Goal: Task Accomplishment & Management: Manage account settings

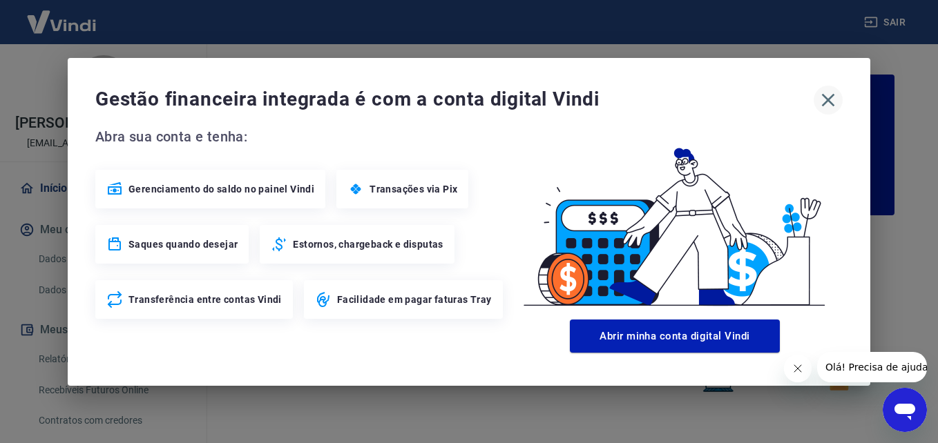
click at [828, 92] on icon "button" at bounding box center [828, 100] width 22 height 22
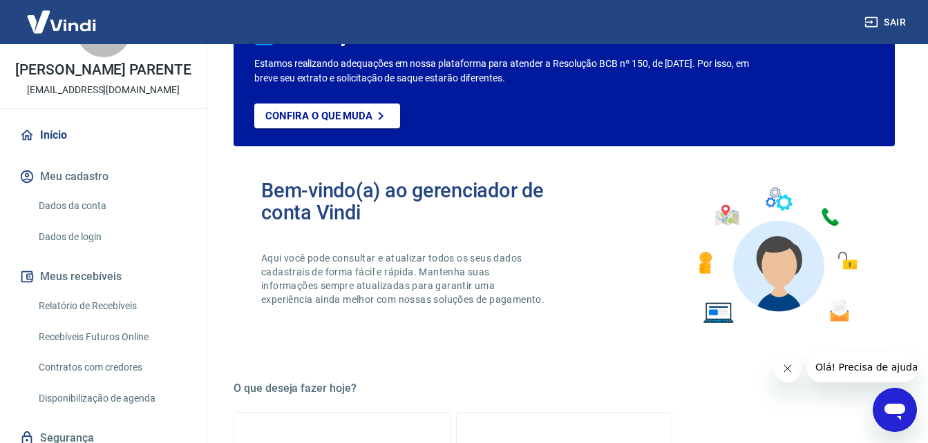
scroll to position [69, 0]
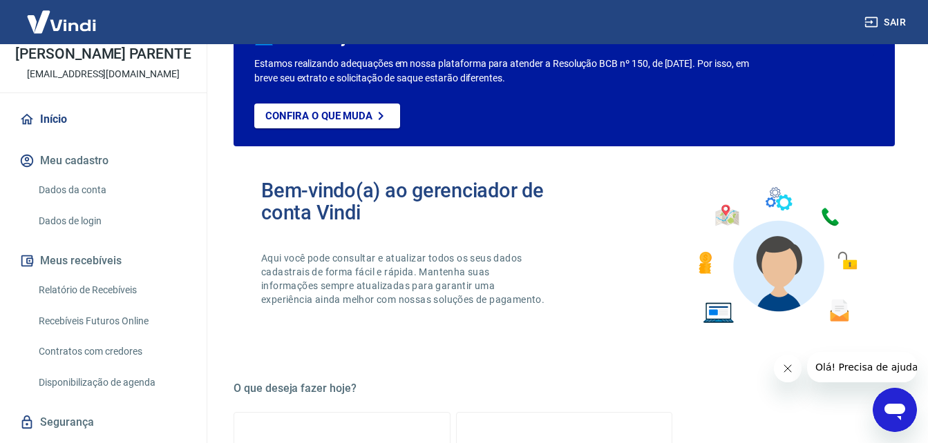
click at [97, 298] on link "Relatório de Recebíveis" at bounding box center [111, 290] width 157 height 28
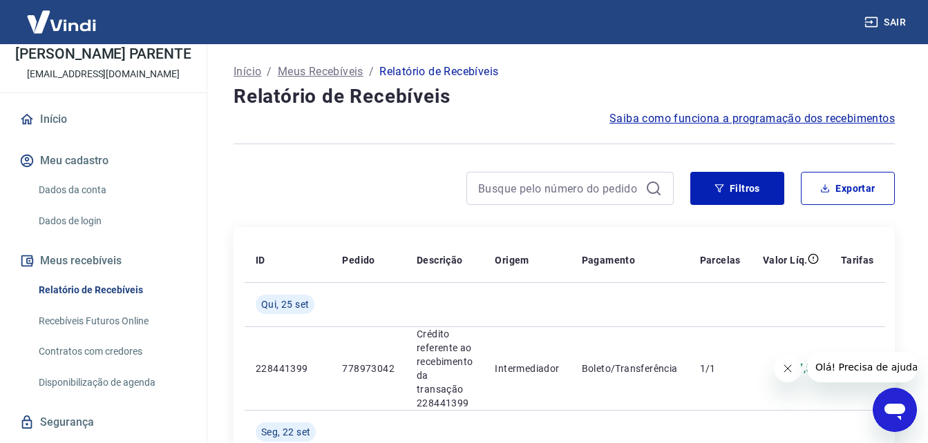
click at [86, 195] on link "Dados da conta" at bounding box center [111, 190] width 157 height 28
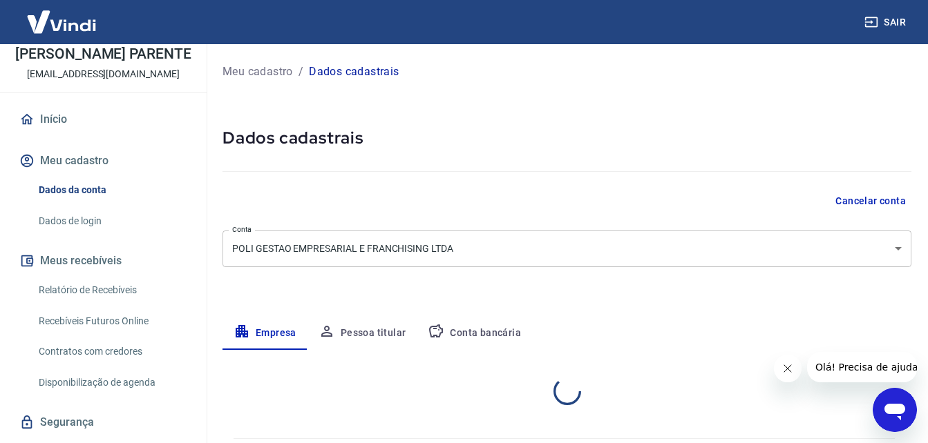
select select "RJ"
select select "business"
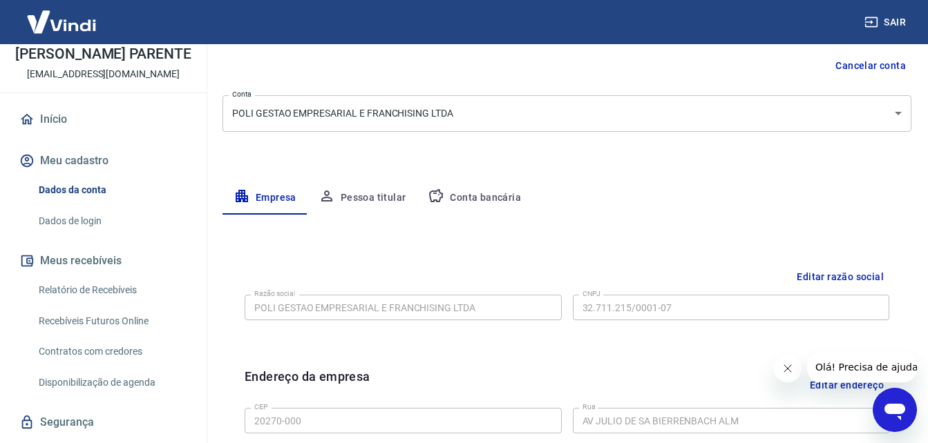
scroll to position [138, 0]
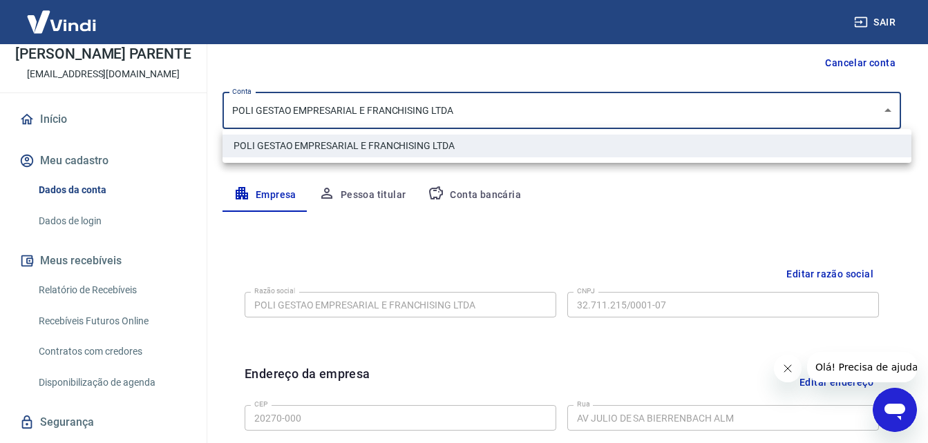
click at [457, 106] on body "Sair C [PERSON_NAME] PARENTE [EMAIL_ADDRESS][DOMAIN_NAME] Início Meu cadastro D…" at bounding box center [464, 83] width 928 height 443
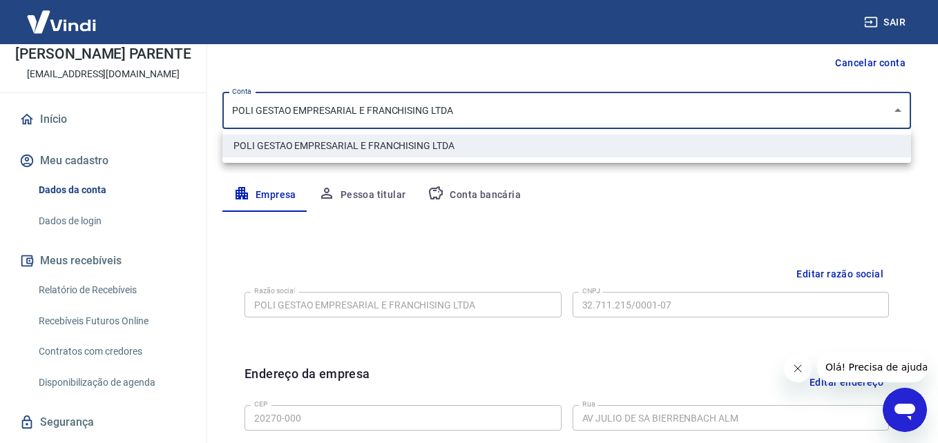
click at [608, 188] on div at bounding box center [469, 221] width 938 height 443
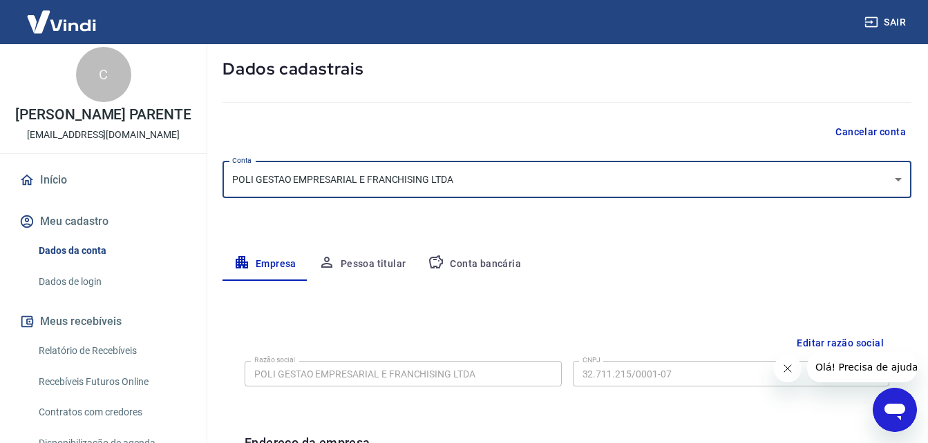
scroll to position [0, 0]
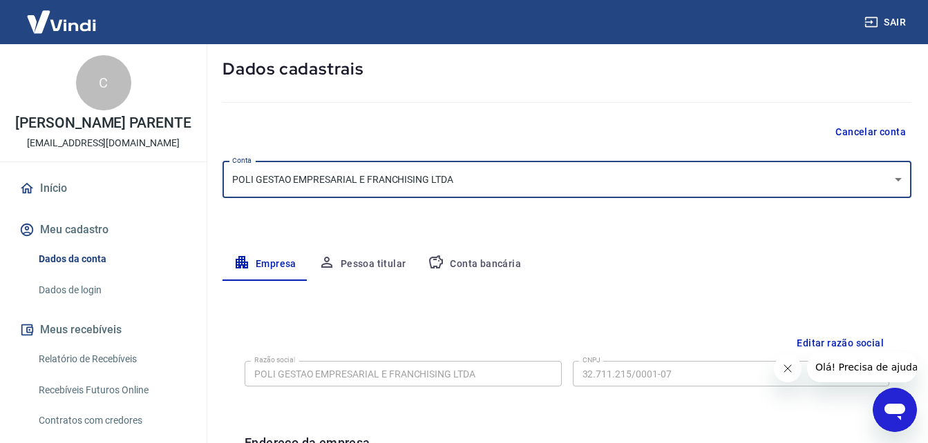
click at [52, 198] on link "Início" at bounding box center [103, 188] width 173 height 30
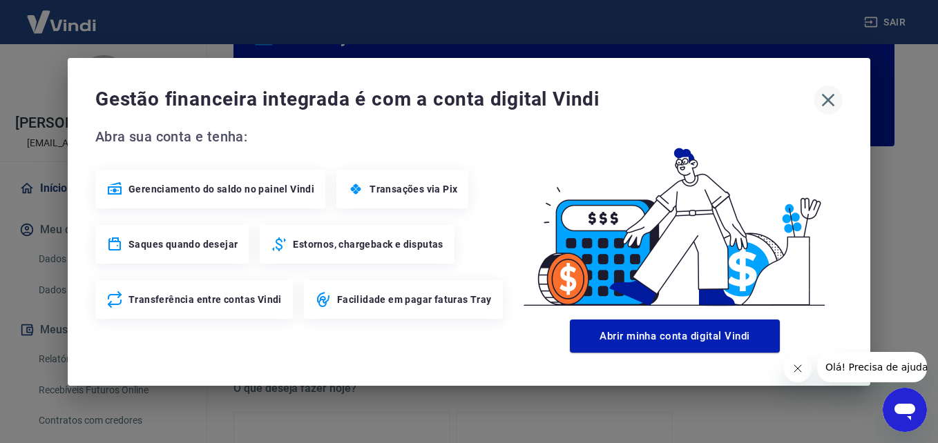
click at [814, 94] on button "button" at bounding box center [828, 100] width 29 height 29
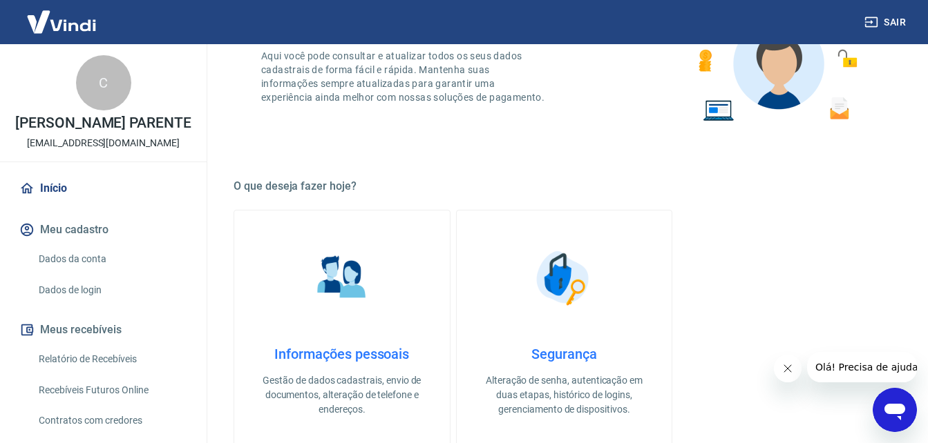
scroll to position [276, 0]
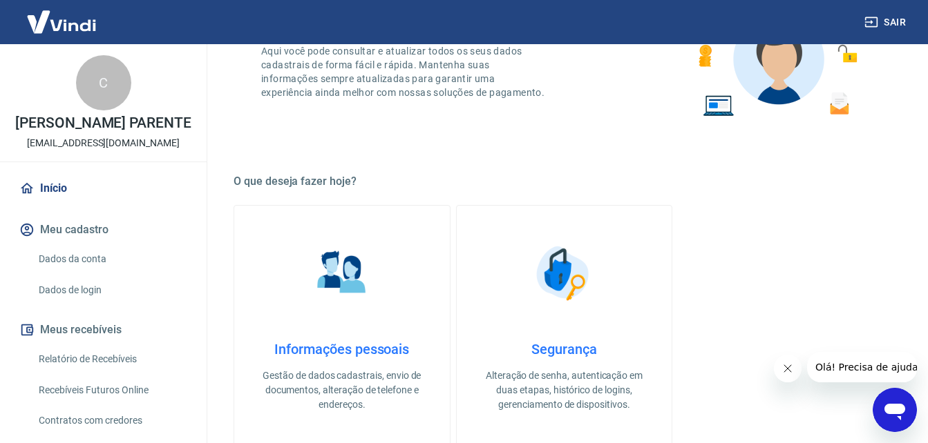
click at [104, 374] on link "Relatório de Recebíveis" at bounding box center [111, 359] width 157 height 28
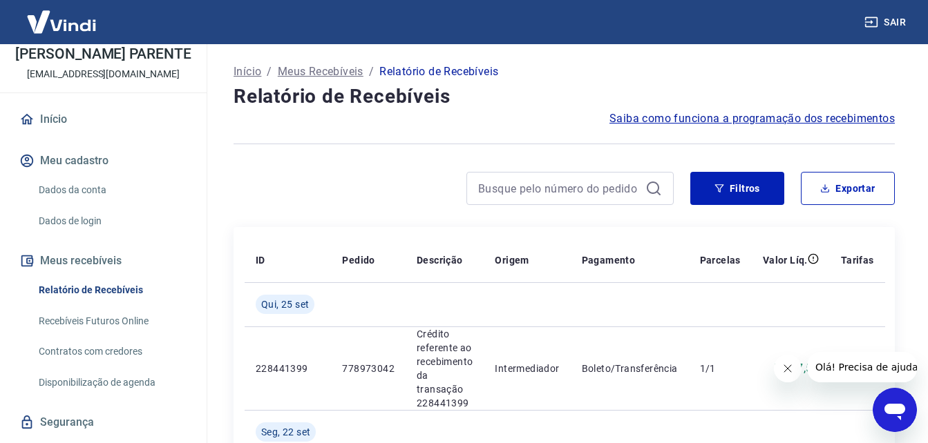
click at [64, 135] on link "Início" at bounding box center [103, 119] width 173 height 30
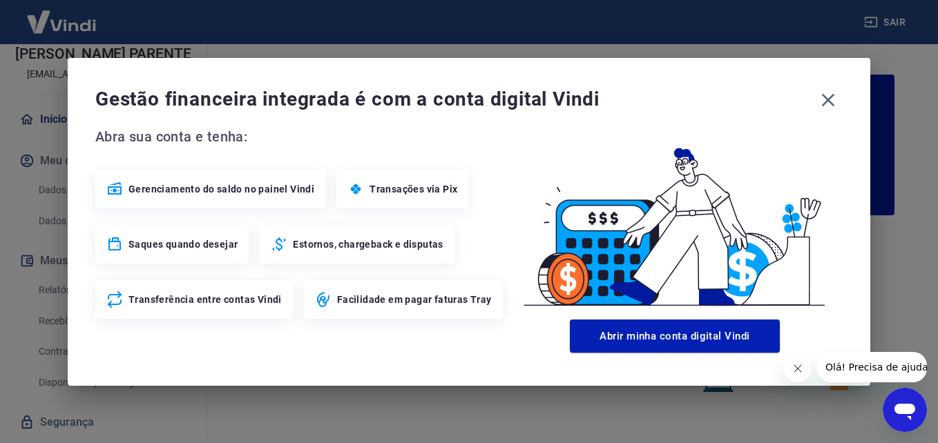
click at [812, 97] on span "Gestão financeira integrada é com a conta digital Vindi" at bounding box center [454, 100] width 718 height 28
click at [818, 97] on icon "button" at bounding box center [828, 100] width 22 height 22
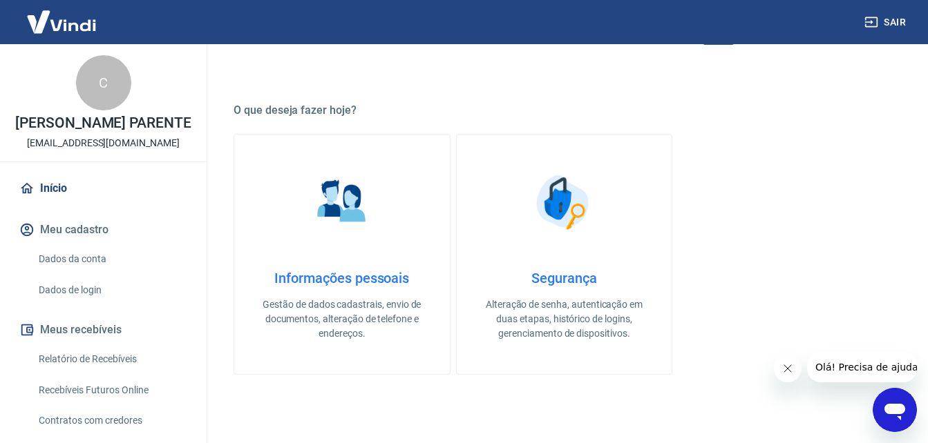
scroll to position [414, 0]
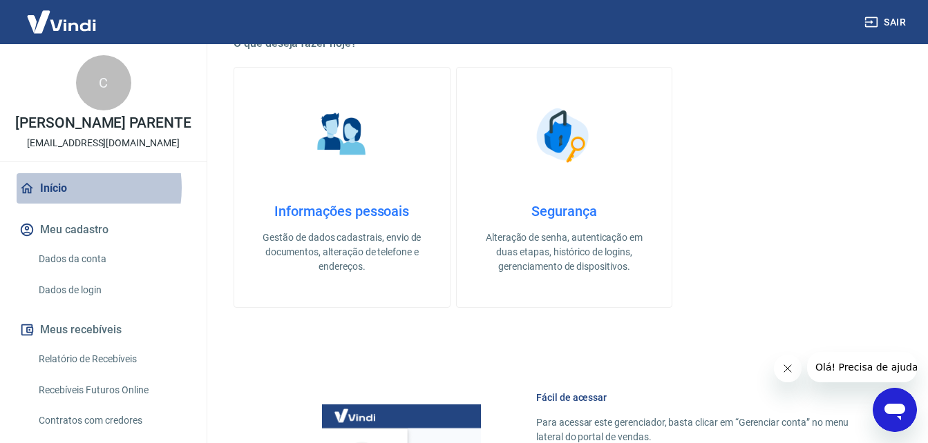
click at [64, 202] on link "Início" at bounding box center [103, 188] width 173 height 30
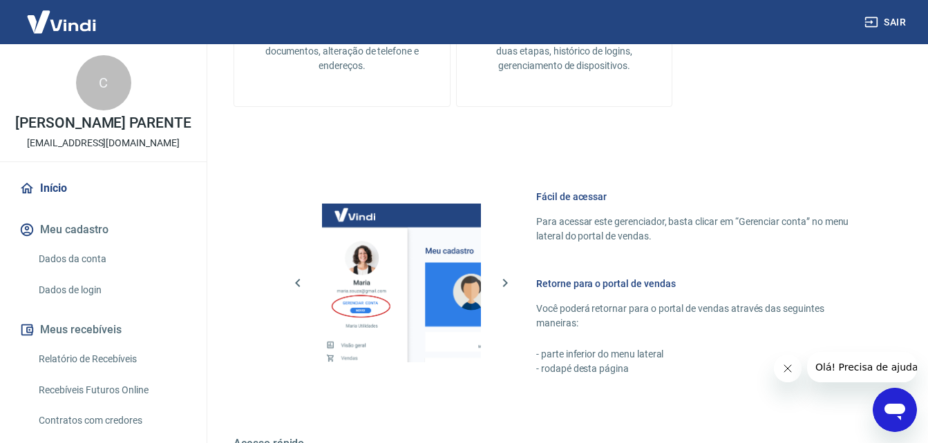
scroll to position [622, 0]
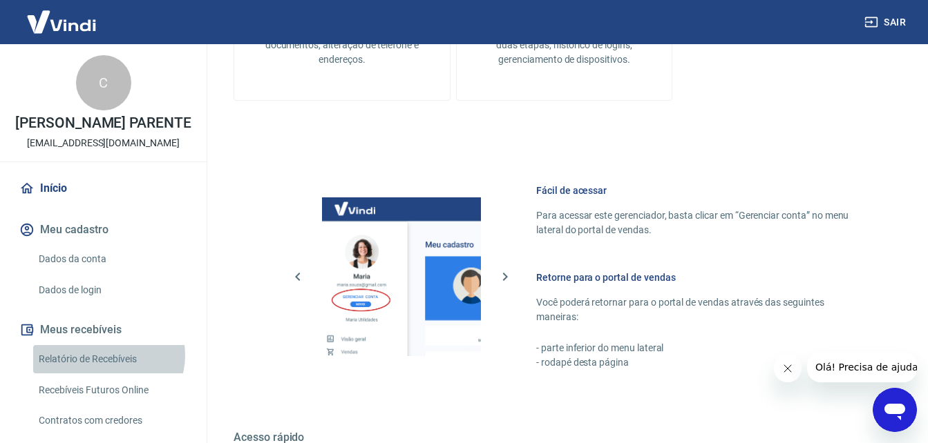
click at [108, 370] on link "Relatório de Recebíveis" at bounding box center [111, 359] width 157 height 28
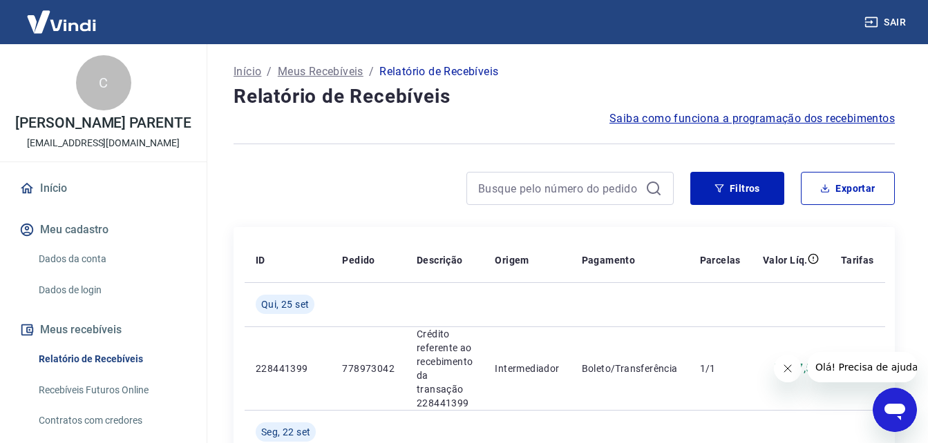
click at [60, 202] on link "Início" at bounding box center [103, 188] width 173 height 30
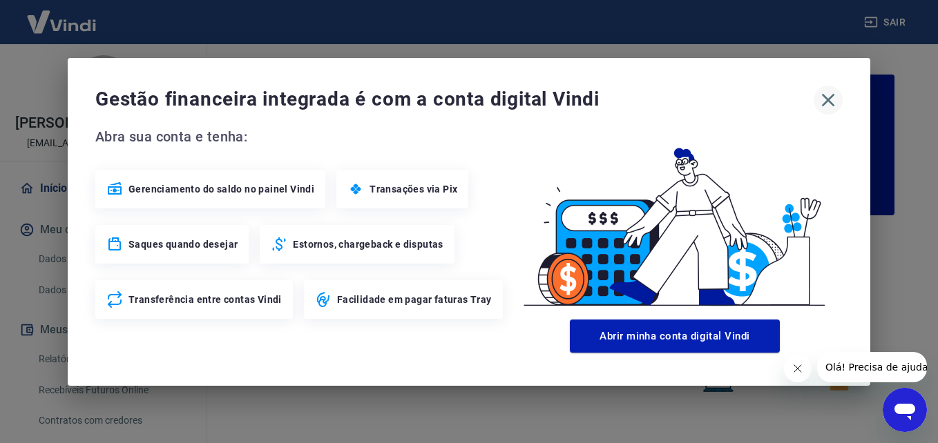
click at [828, 94] on icon "button" at bounding box center [828, 100] width 22 height 22
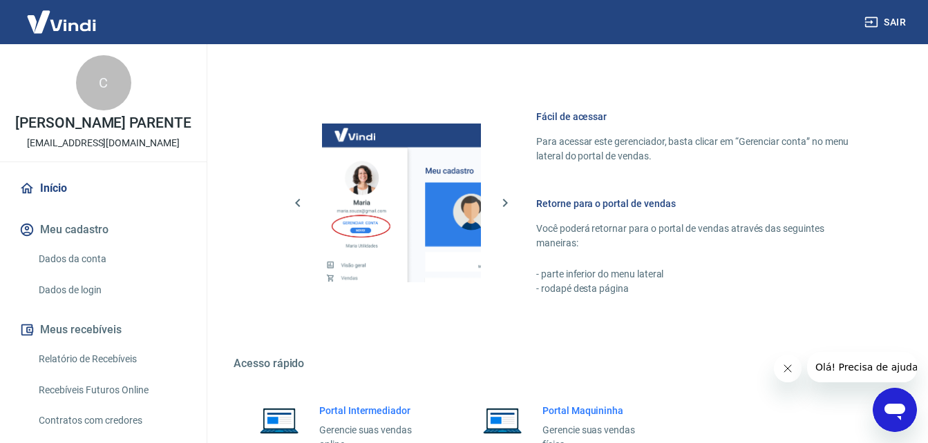
scroll to position [695, 0]
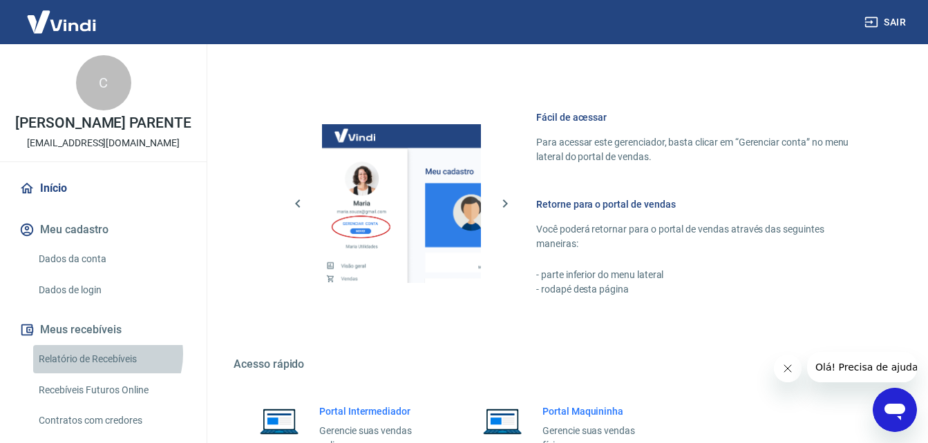
click at [102, 369] on link "Relatório de Recebíveis" at bounding box center [111, 359] width 157 height 28
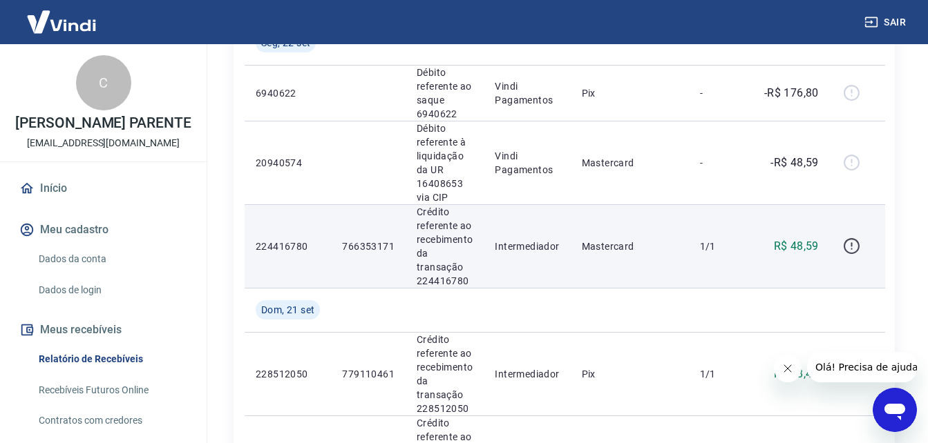
scroll to position [414, 0]
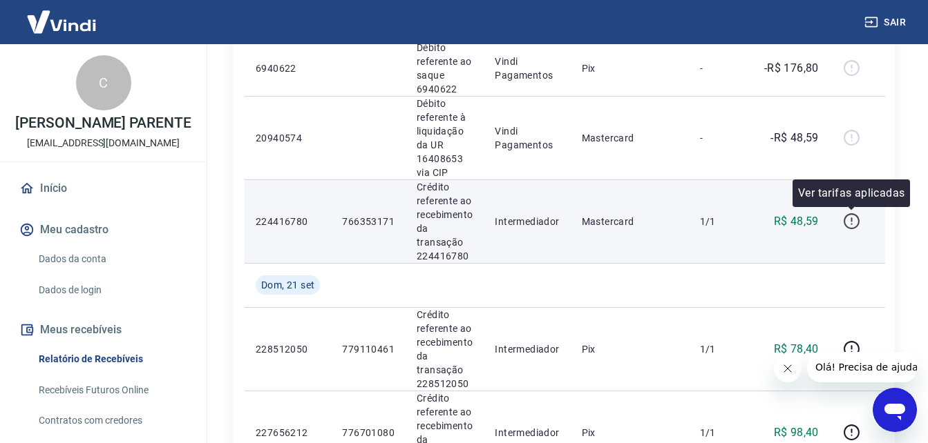
click at [859, 218] on icon "button" at bounding box center [851, 221] width 16 height 16
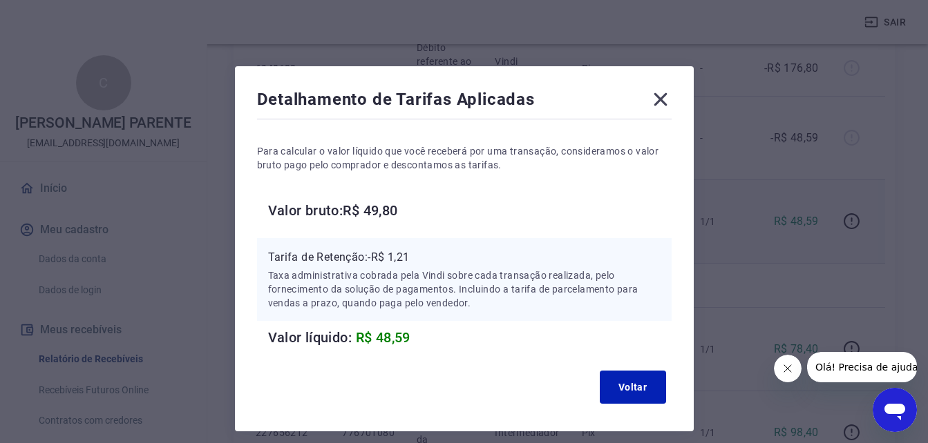
click at [664, 101] on icon at bounding box center [660, 99] width 22 height 22
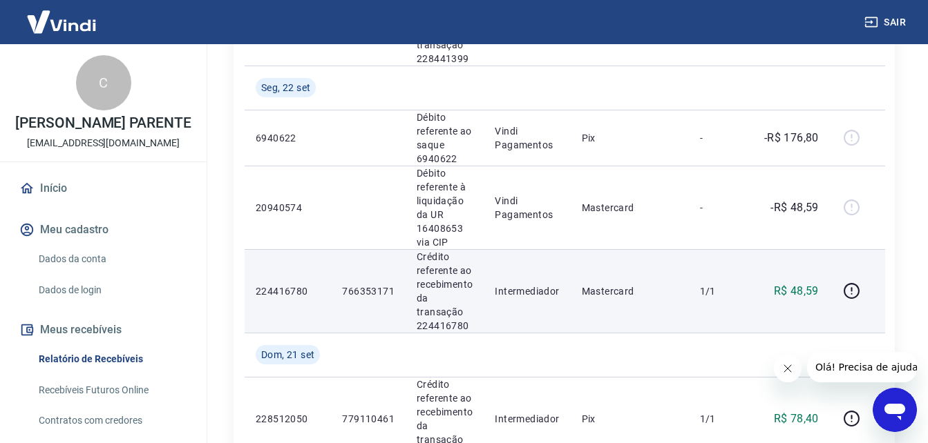
scroll to position [345, 0]
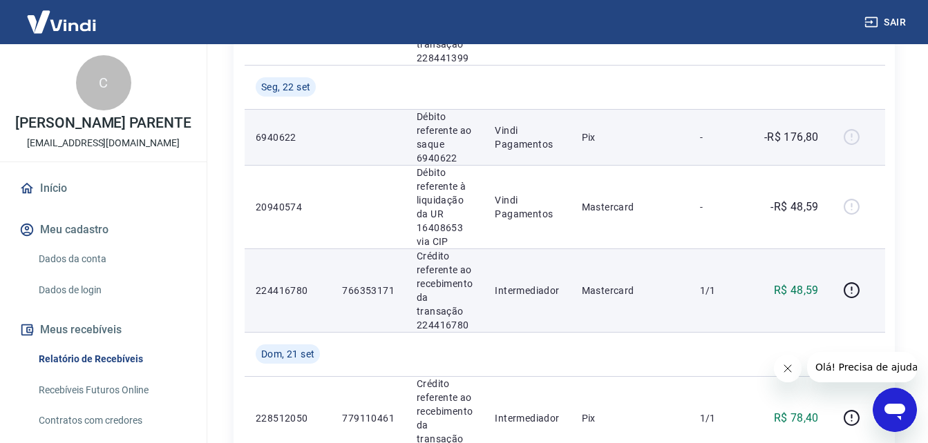
click at [852, 137] on div at bounding box center [857, 137] width 33 height 22
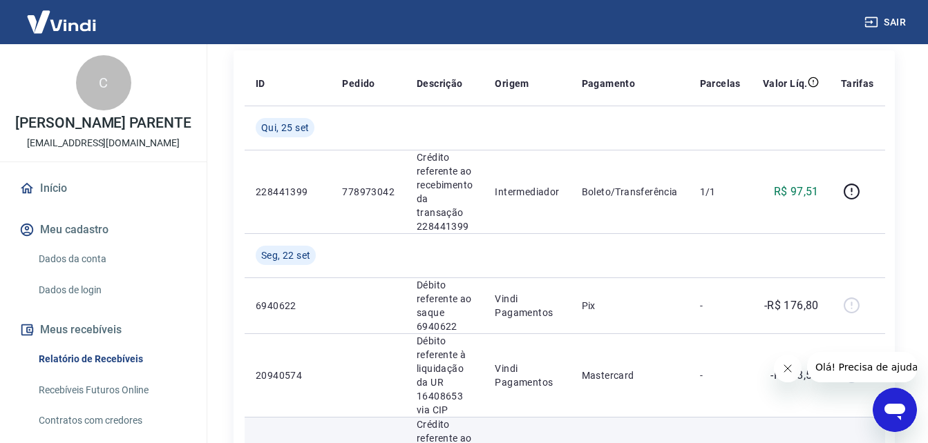
scroll to position [17, 0]
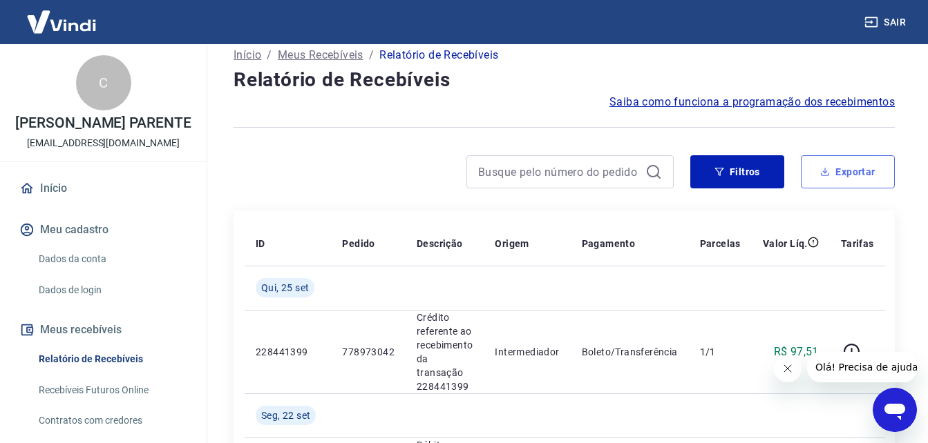
click at [833, 176] on button "Exportar" at bounding box center [848, 171] width 94 height 33
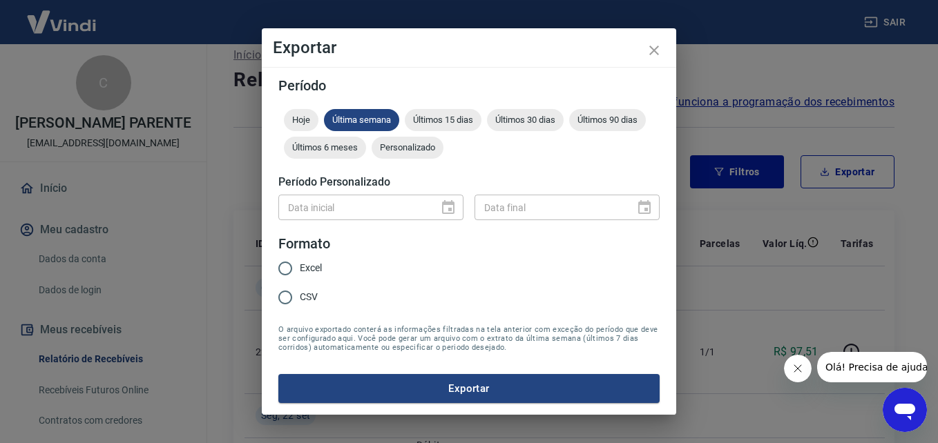
click at [448, 207] on div at bounding box center [444, 207] width 19 height 0
click at [392, 149] on span "Personalizado" at bounding box center [408, 147] width 72 height 10
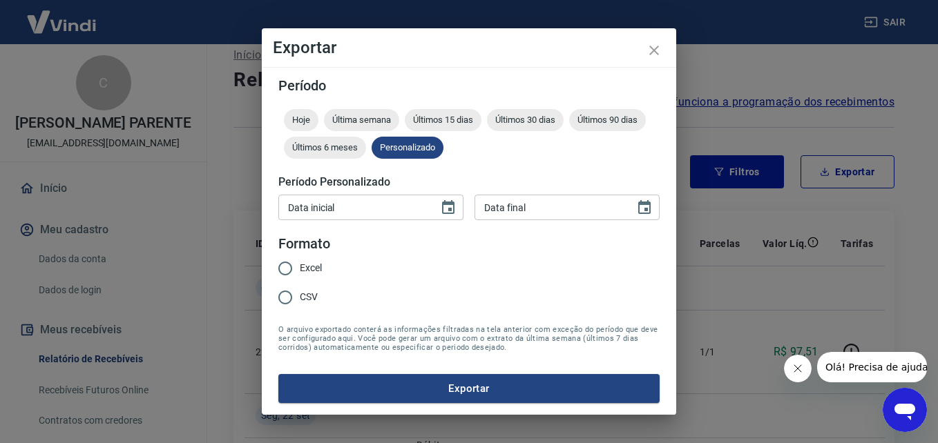
click at [286, 267] on input "Excel" at bounding box center [285, 268] width 29 height 29
radio input "true"
click at [446, 207] on icon "Choose date" at bounding box center [448, 208] width 17 height 17
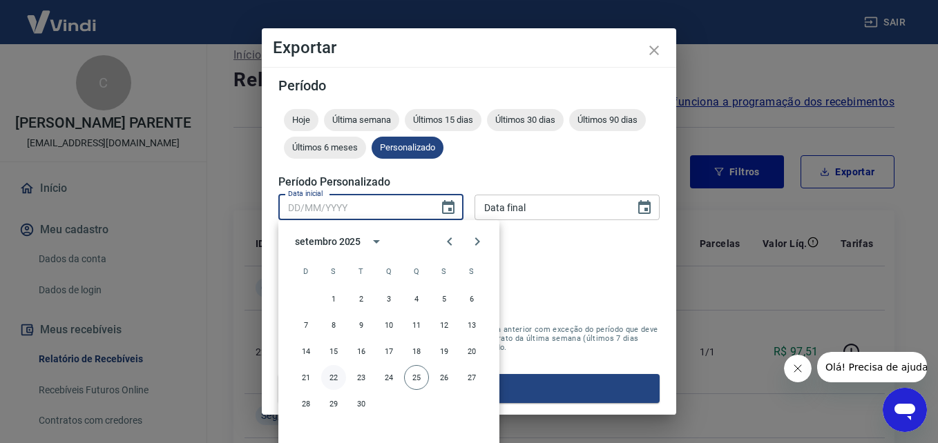
click at [330, 376] on button "22" at bounding box center [333, 377] width 25 height 25
type input "[DATE]"
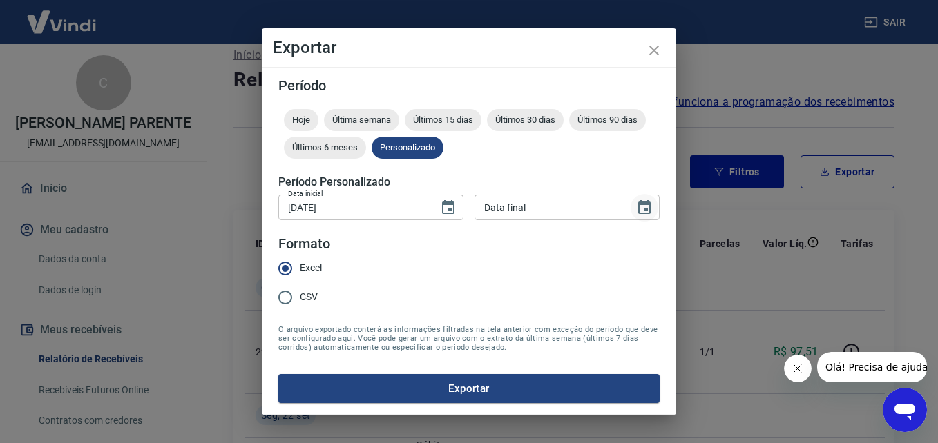
click at [640, 209] on icon "Choose date" at bounding box center [644, 207] width 12 height 14
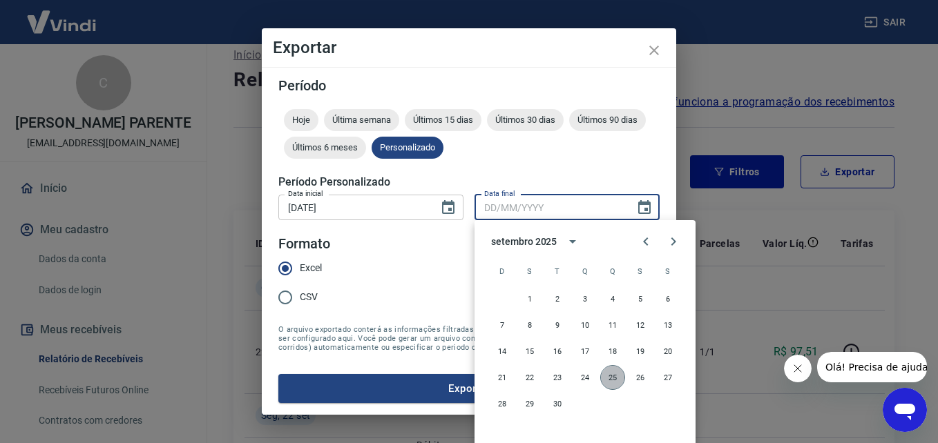
click at [620, 376] on button "25" at bounding box center [612, 377] width 25 height 25
type input "[DATE]"
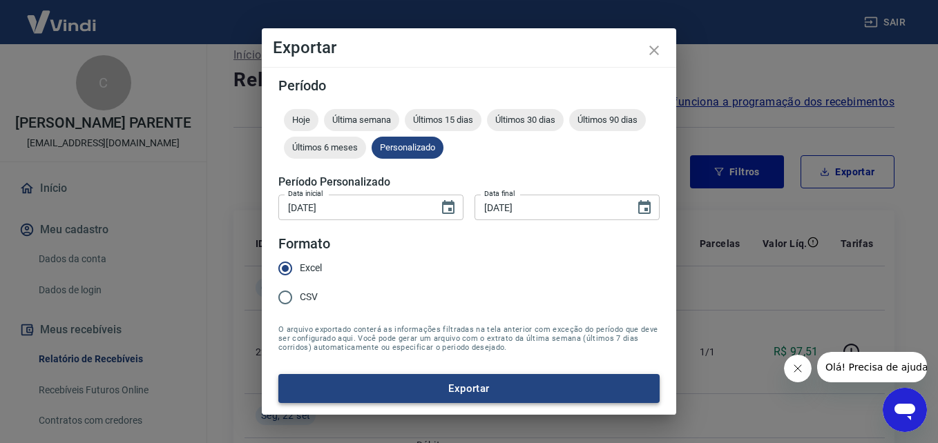
click at [502, 386] on button "Exportar" at bounding box center [468, 388] width 381 height 29
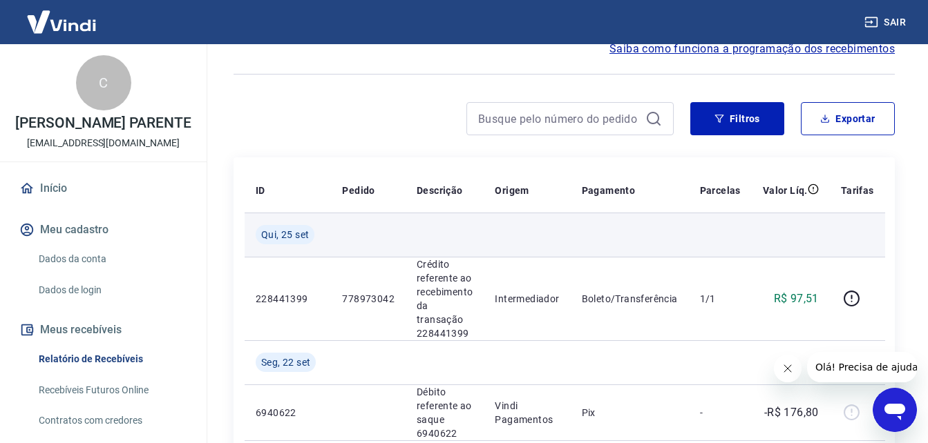
scroll to position [86, 0]
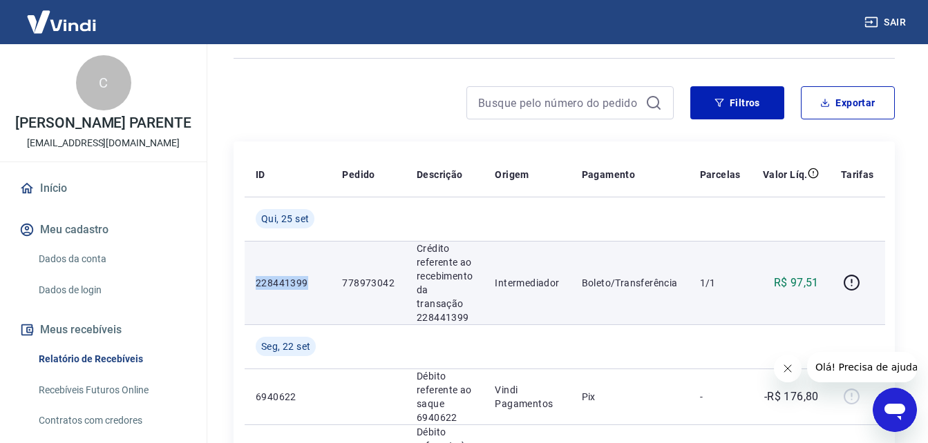
copy p "228441399"
drag, startPoint x: 312, startPoint y: 283, endPoint x: 250, endPoint y: 283, distance: 61.5
click at [250, 283] on td "228441399" at bounding box center [288, 283] width 86 height 84
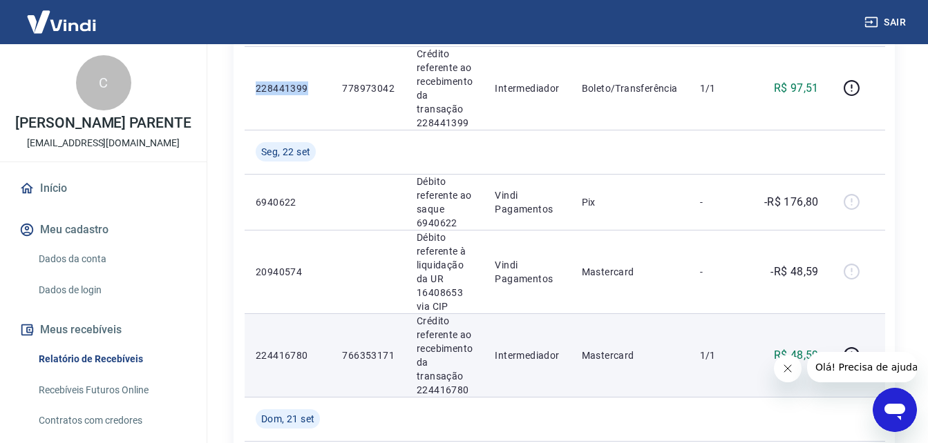
scroll to position [362, 0]
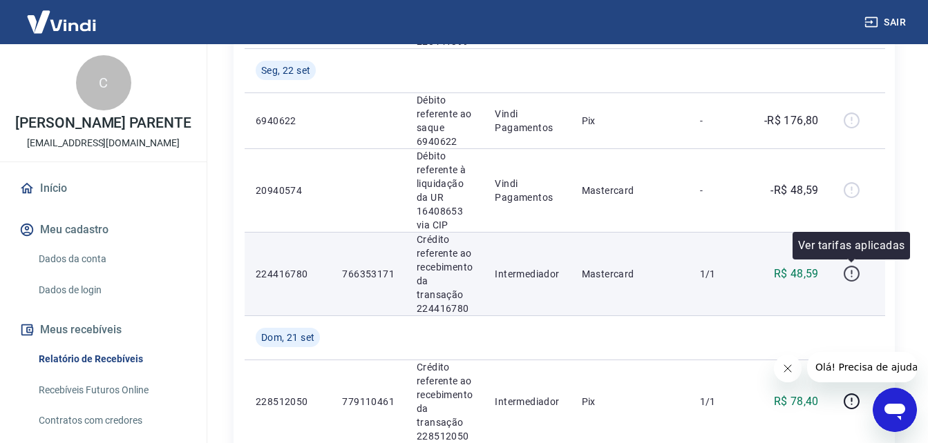
click at [855, 276] on icon "button" at bounding box center [851, 273] width 17 height 17
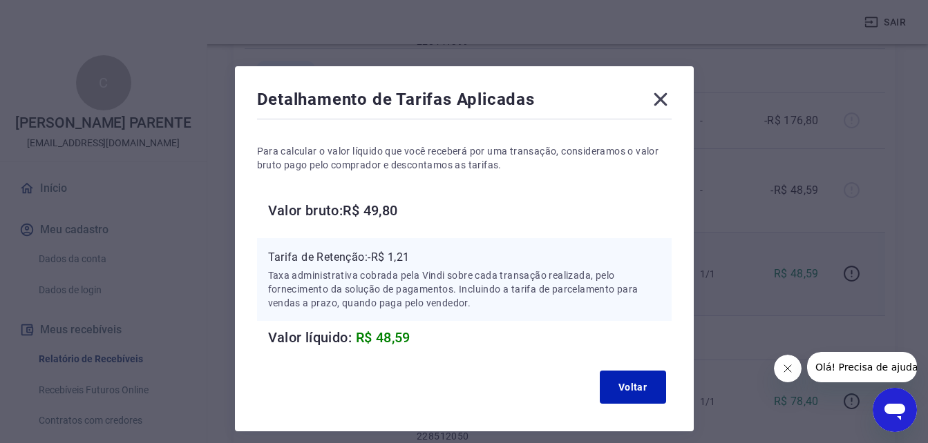
click at [674, 90] on div "Detalhamento de Tarifas Aplicadas Para calcular o valor líquido que você recebe…" at bounding box center [464, 248] width 459 height 365
click at [650, 105] on icon at bounding box center [660, 99] width 22 height 22
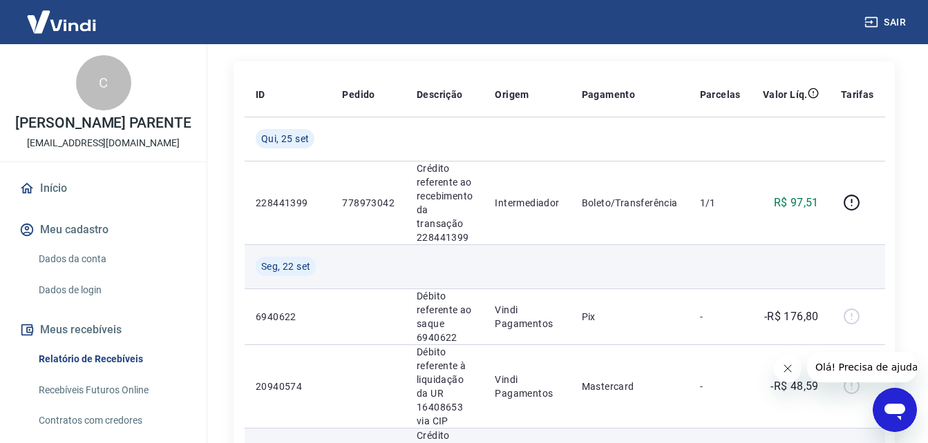
scroll to position [155, 0]
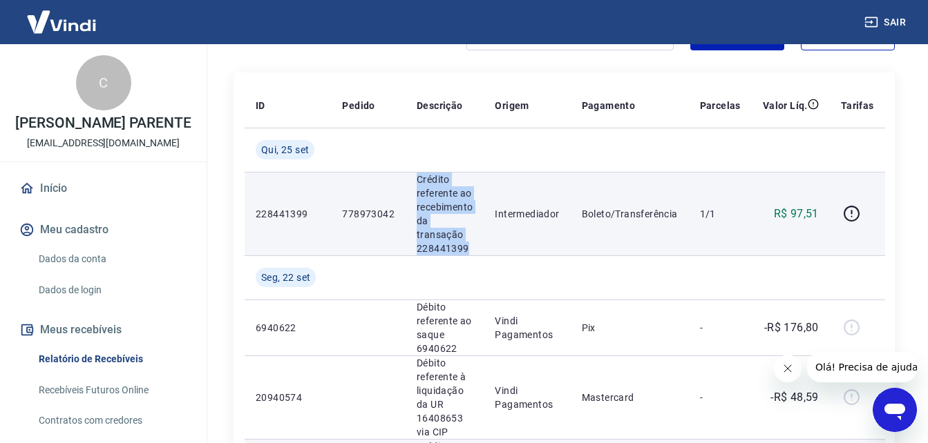
drag, startPoint x: 417, startPoint y: 177, endPoint x: 475, endPoint y: 244, distance: 88.2
click at [475, 244] on td "Crédito referente ao recebimento da transação 228441399" at bounding box center [444, 214] width 78 height 84
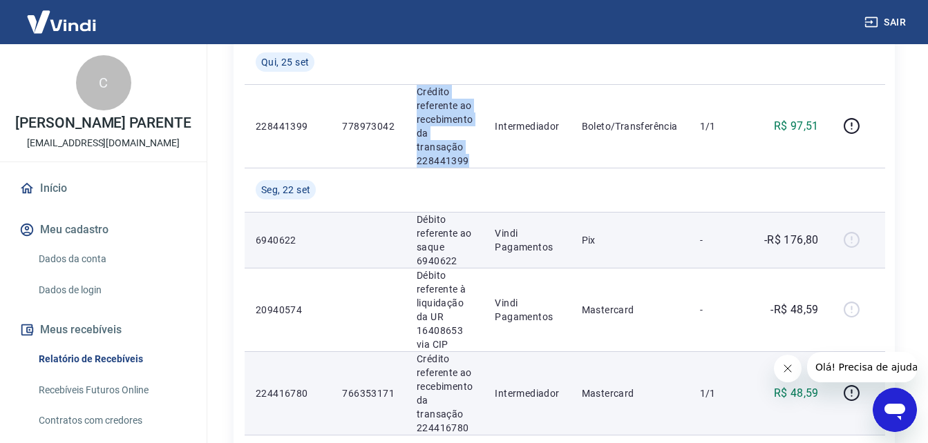
scroll to position [293, 0]
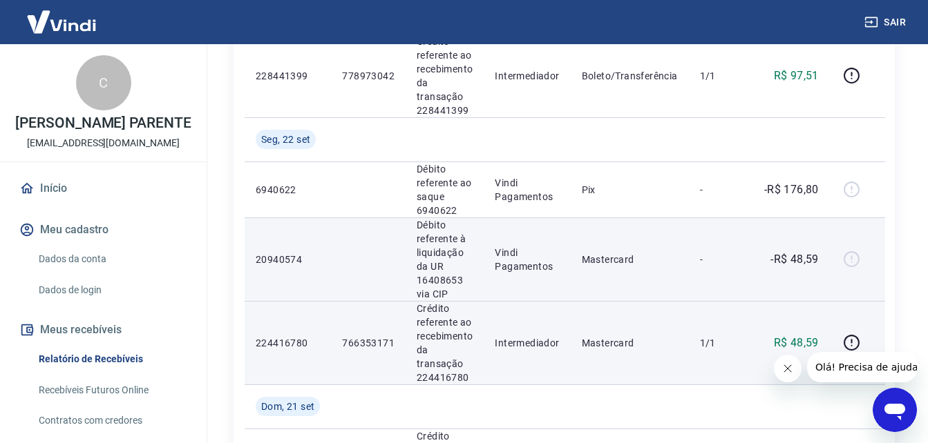
click at [439, 292] on p "Débito referente à liquidação da UR 16408653 via CIP" at bounding box center [445, 259] width 56 height 83
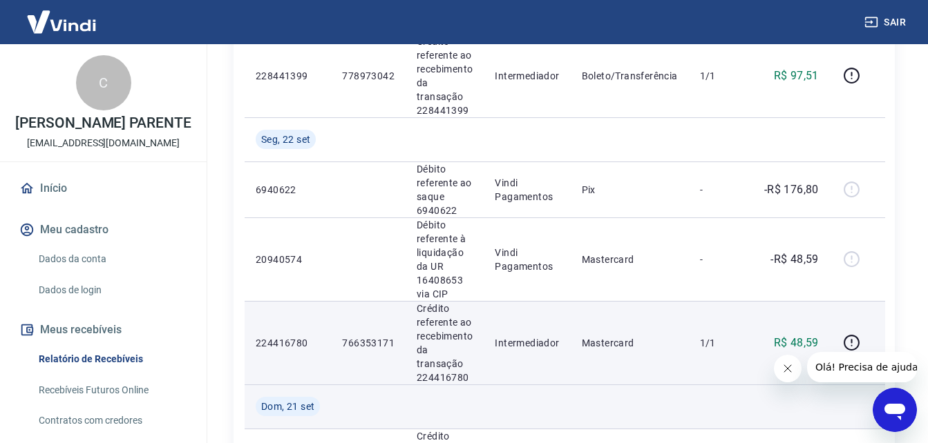
drag, startPoint x: 439, startPoint y: 292, endPoint x: 540, endPoint y: 397, distance: 145.6
click at [540, 397] on td at bounding box center [527, 407] width 86 height 44
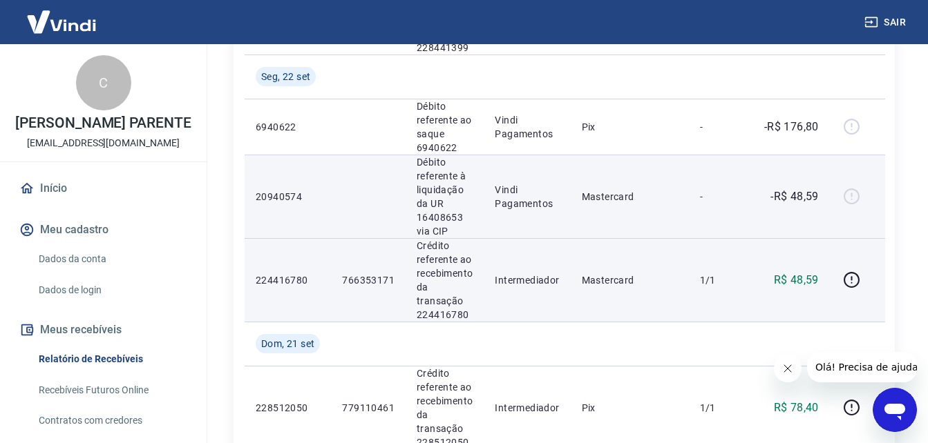
scroll to position [431, 0]
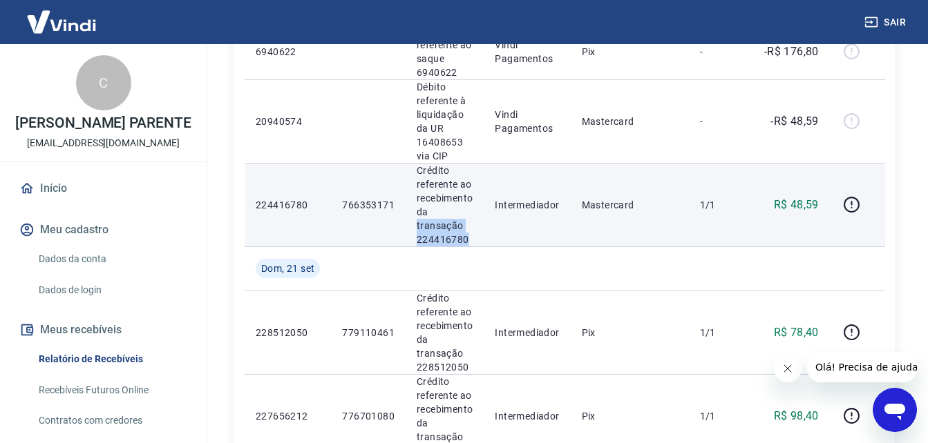
drag, startPoint x: 466, startPoint y: 238, endPoint x: 451, endPoint y: 211, distance: 30.6
click at [446, 211] on p "Crédito referente ao recebimento da transação 224416780" at bounding box center [445, 205] width 56 height 83
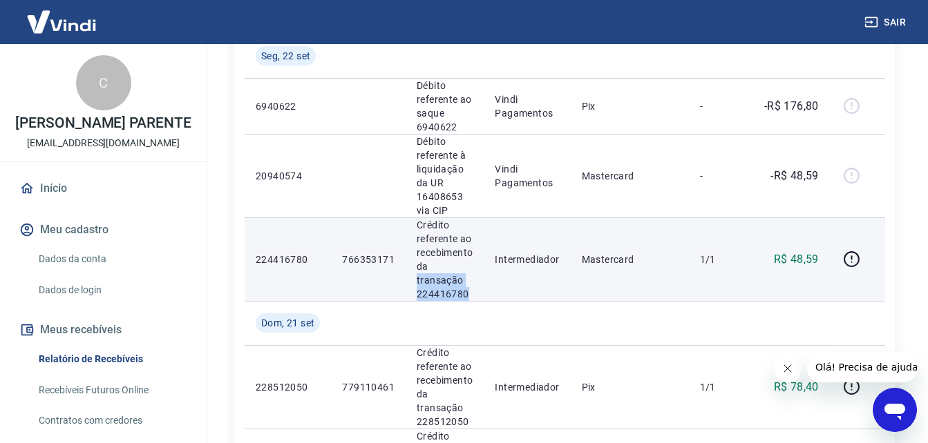
scroll to position [362, 0]
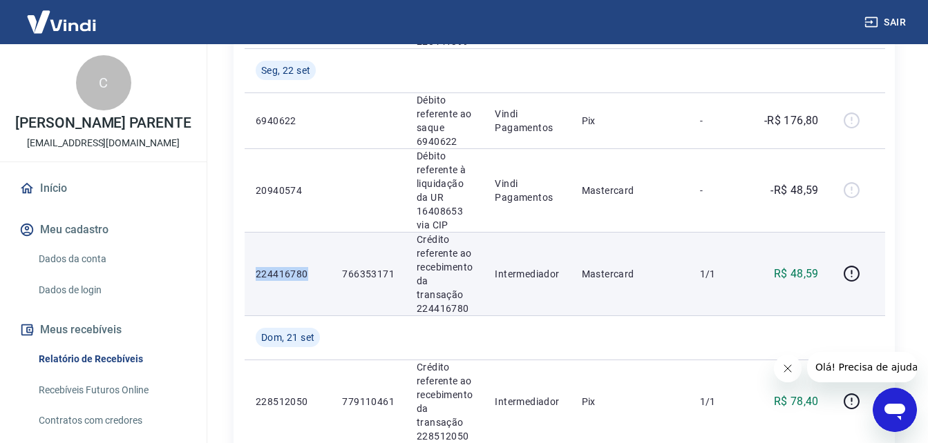
copy p "224416780"
drag, startPoint x: 312, startPoint y: 272, endPoint x: 255, endPoint y: 271, distance: 56.7
click at [255, 271] on td "224416780" at bounding box center [288, 274] width 86 height 84
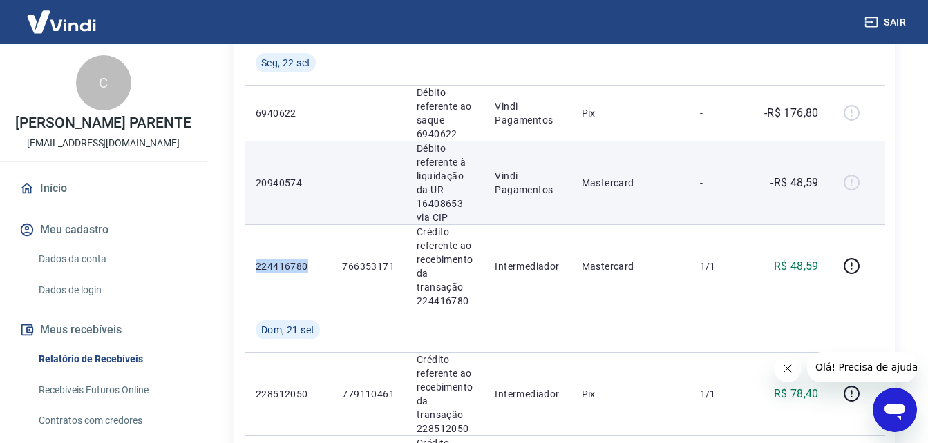
scroll to position [431, 0]
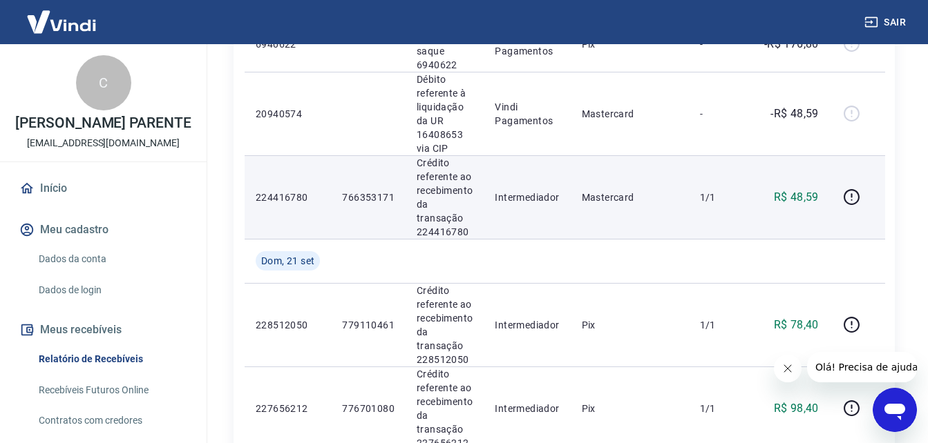
scroll to position [362, 0]
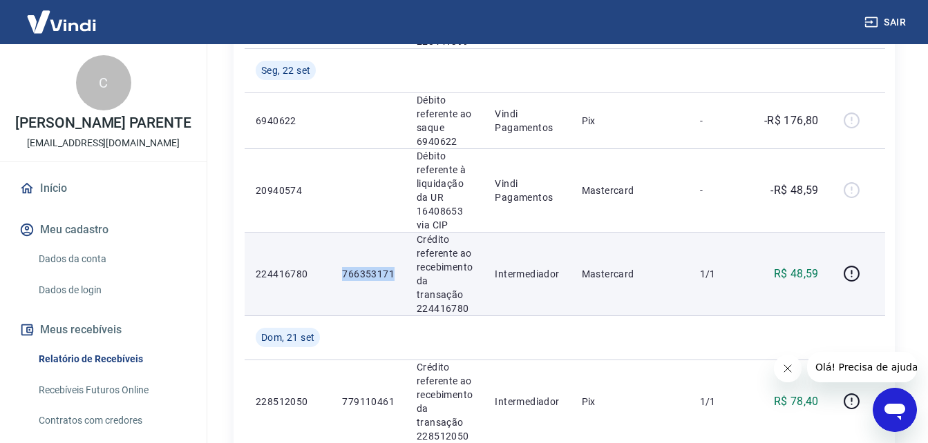
copy p "766353171"
drag, startPoint x: 393, startPoint y: 274, endPoint x: 345, endPoint y: 287, distance: 49.6
click at [345, 287] on td "766353171" at bounding box center [368, 274] width 75 height 84
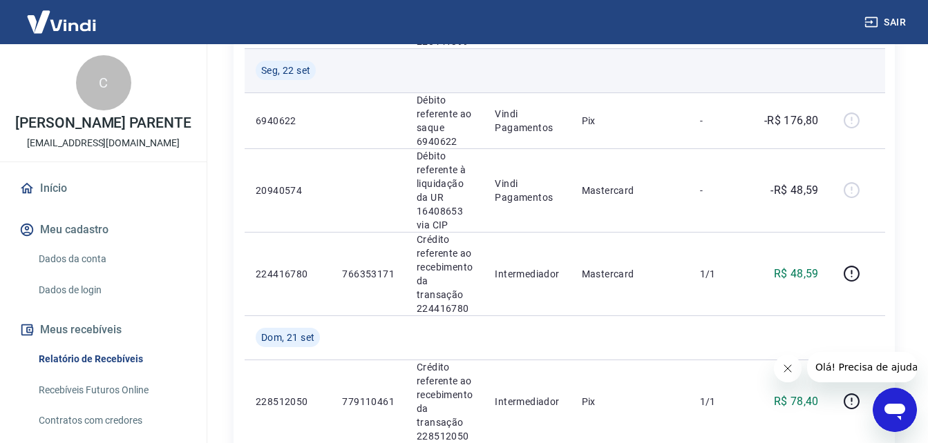
drag, startPoint x: 345, startPoint y: 287, endPoint x: 408, endPoint y: 58, distance: 237.8
click at [408, 57] on td at bounding box center [444, 70] width 78 height 44
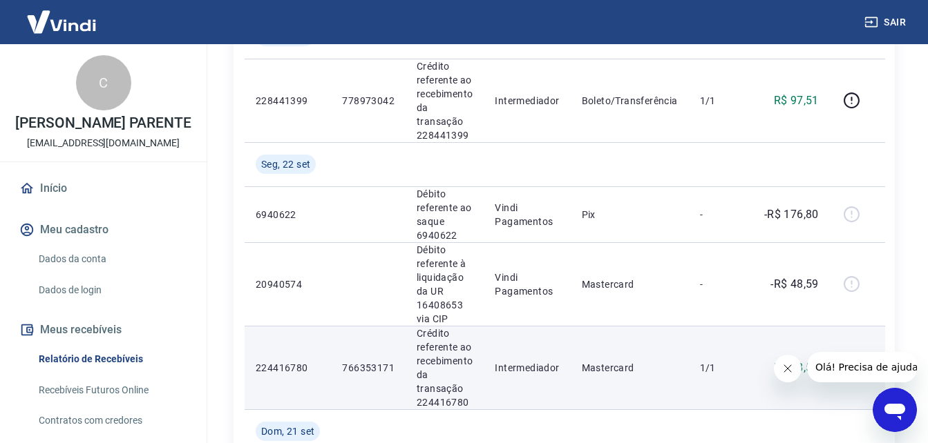
scroll to position [293, 0]
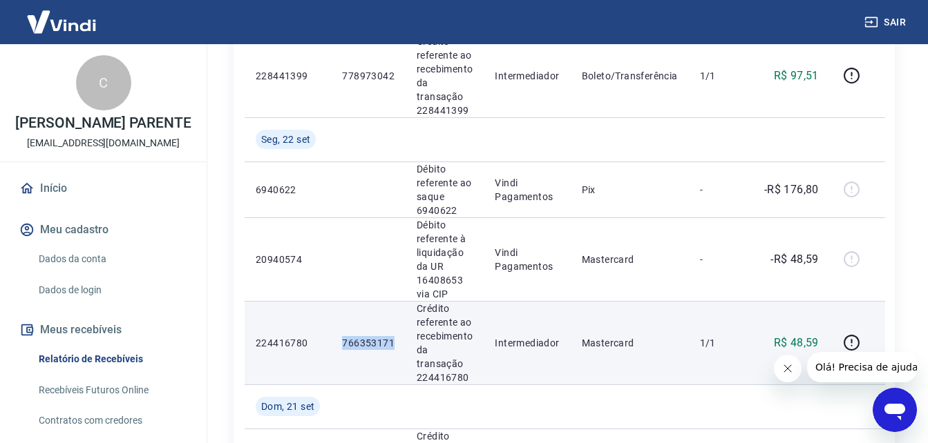
copy p "766353171"
drag, startPoint x: 402, startPoint y: 341, endPoint x: 345, endPoint y: 356, distance: 58.8
click at [345, 356] on td "766353171" at bounding box center [368, 343] width 75 height 84
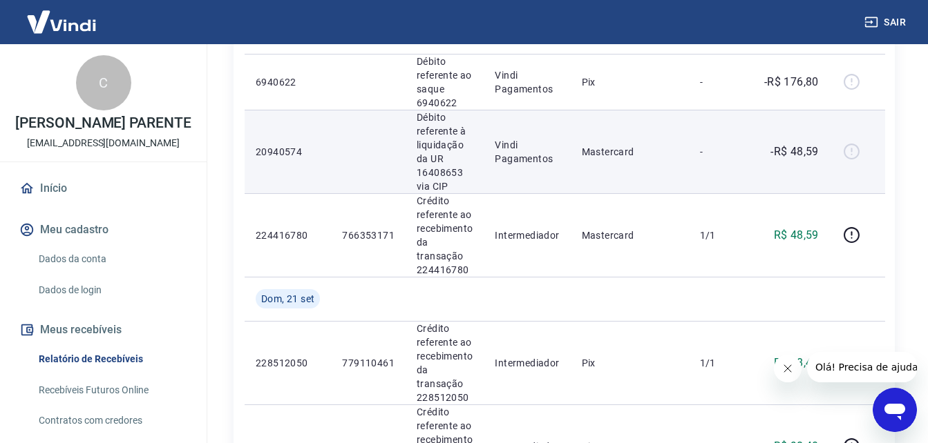
scroll to position [362, 0]
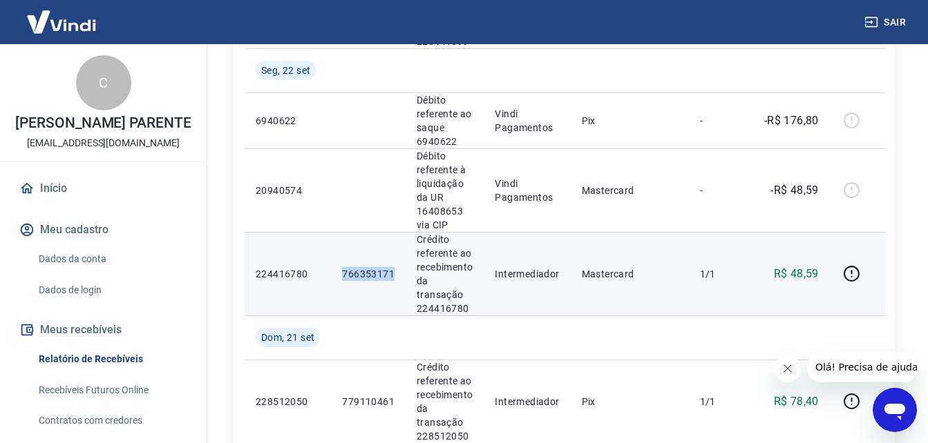
drag, startPoint x: 399, startPoint y: 275, endPoint x: 343, endPoint y: 276, distance: 55.3
click at [343, 276] on td "766353171" at bounding box center [368, 274] width 75 height 84
copy p "766353171"
drag, startPoint x: 435, startPoint y: 265, endPoint x: 448, endPoint y: 261, distance: 14.2
click at [447, 261] on p "Crédito referente ao recebimento da transação 224416780" at bounding box center [445, 274] width 56 height 83
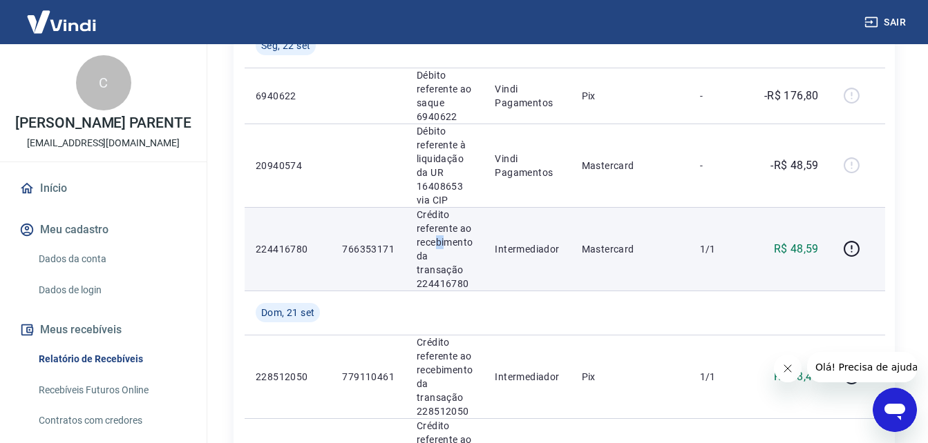
scroll to position [431, 0]
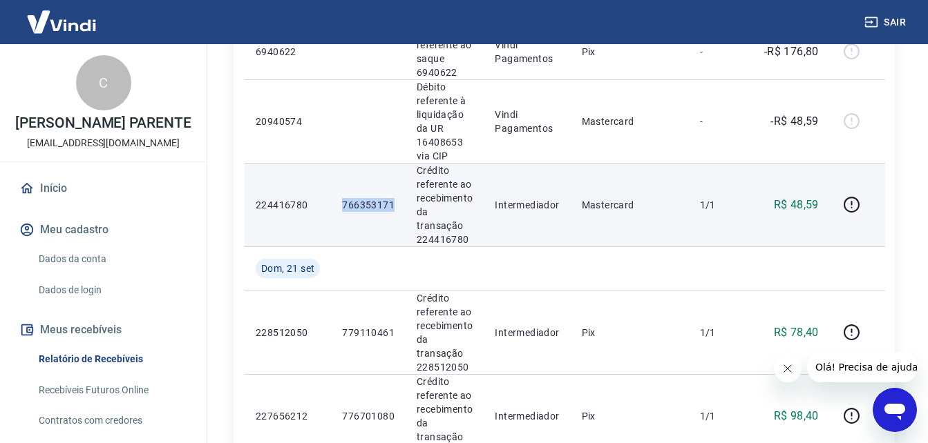
copy p "766353171"
drag, startPoint x: 448, startPoint y: 261, endPoint x: 341, endPoint y: 211, distance: 118.4
click at [341, 211] on td "766353171" at bounding box center [368, 205] width 75 height 84
